Goal: Task Accomplishment & Management: Manage account settings

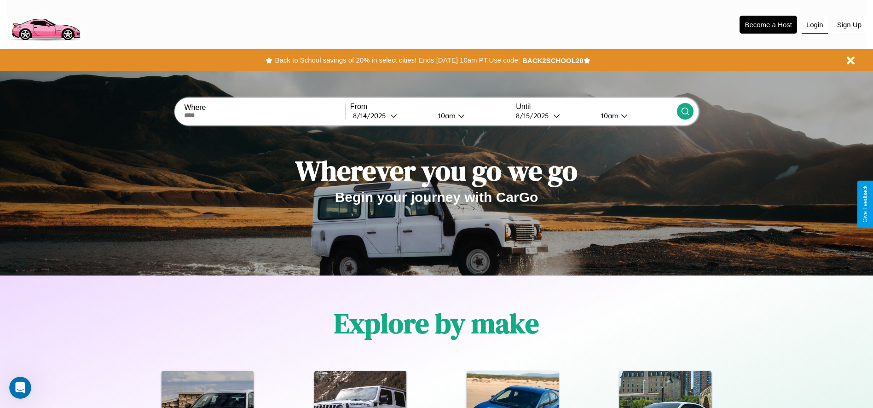
click at [814, 24] on button "Login" at bounding box center [814, 24] width 26 height 17
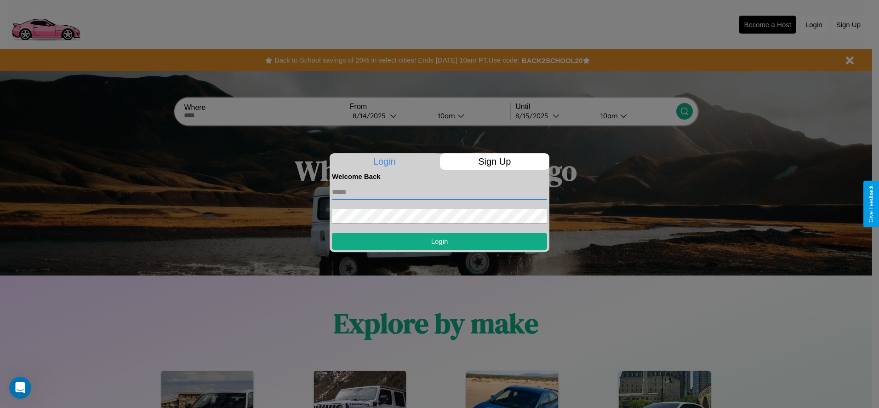
click at [440, 192] on input "text" at bounding box center [439, 192] width 215 height 15
type input "**********"
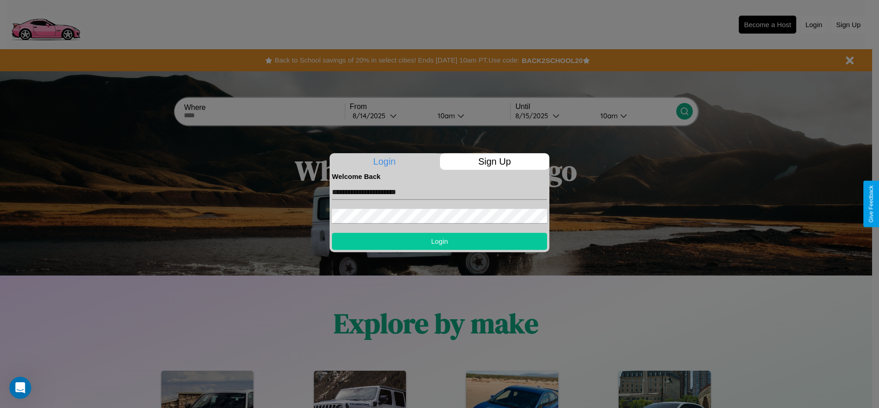
click at [440, 241] on button "Login" at bounding box center [439, 241] width 215 height 17
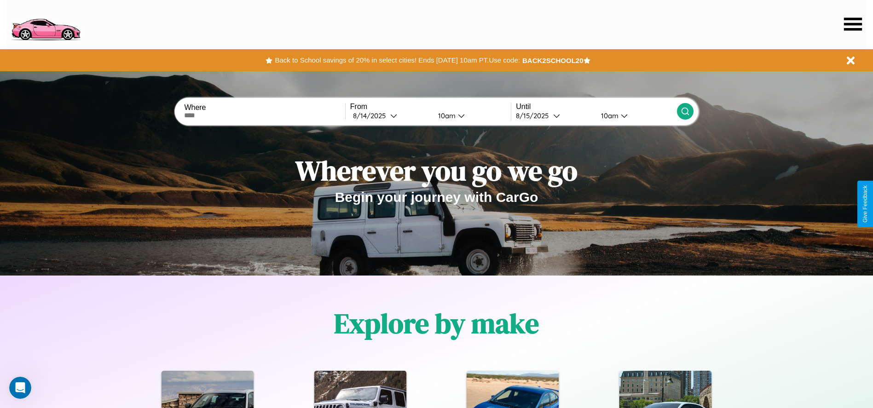
click at [852, 24] on icon at bounding box center [853, 23] width 18 height 13
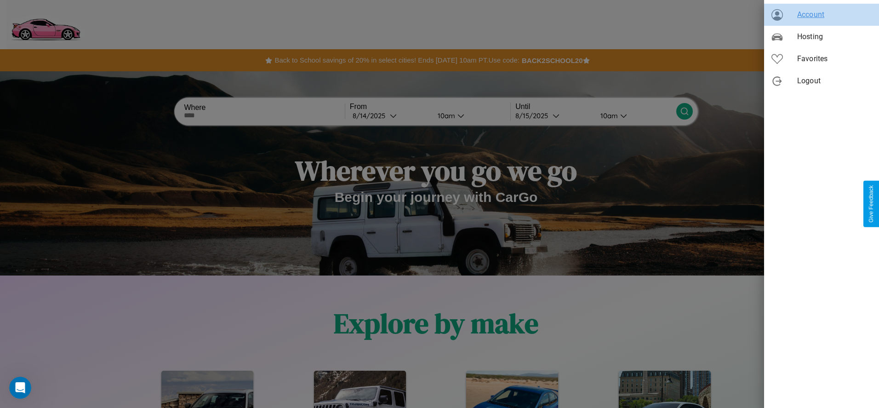
click at [822, 15] on span "Account" at bounding box center [835, 14] width 75 height 11
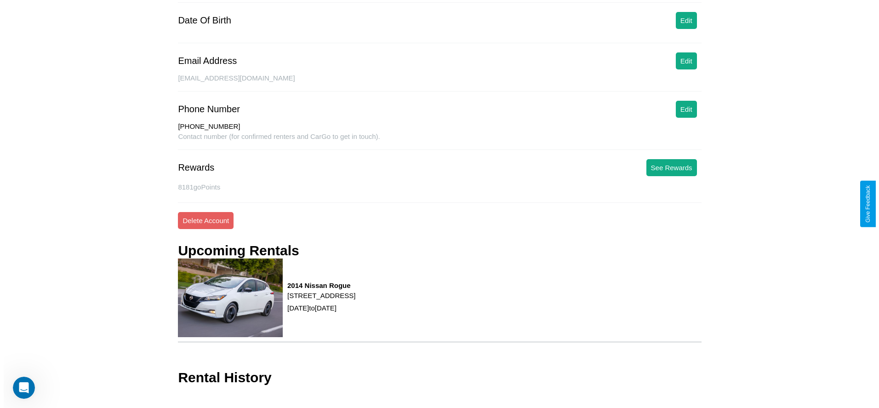
scroll to position [128, 0]
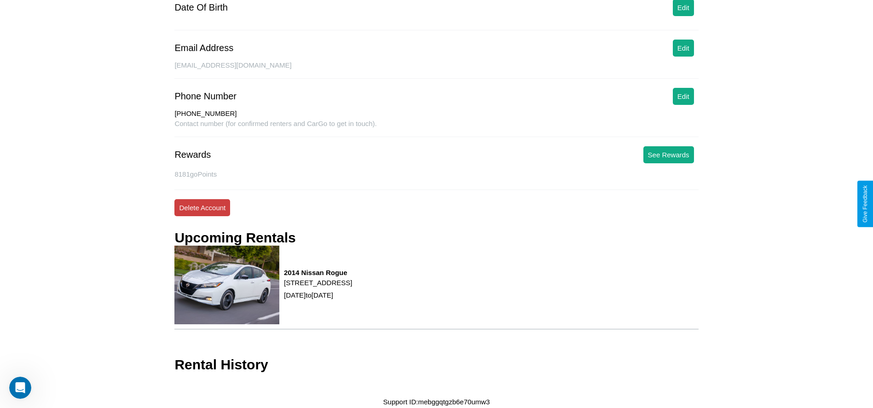
click at [202, 207] on button "Delete Account" at bounding box center [202, 207] width 56 height 17
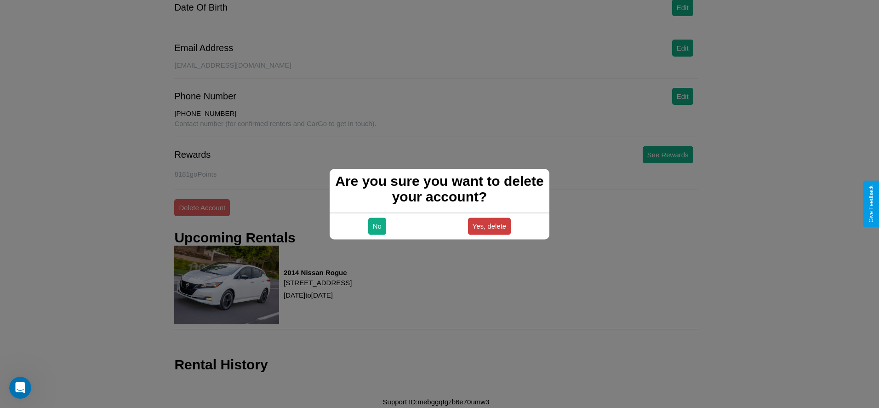
click at [489, 226] on button "Yes, delete" at bounding box center [489, 226] width 43 height 17
